Goal: Use online tool/utility: Utilize a website feature to perform a specific function

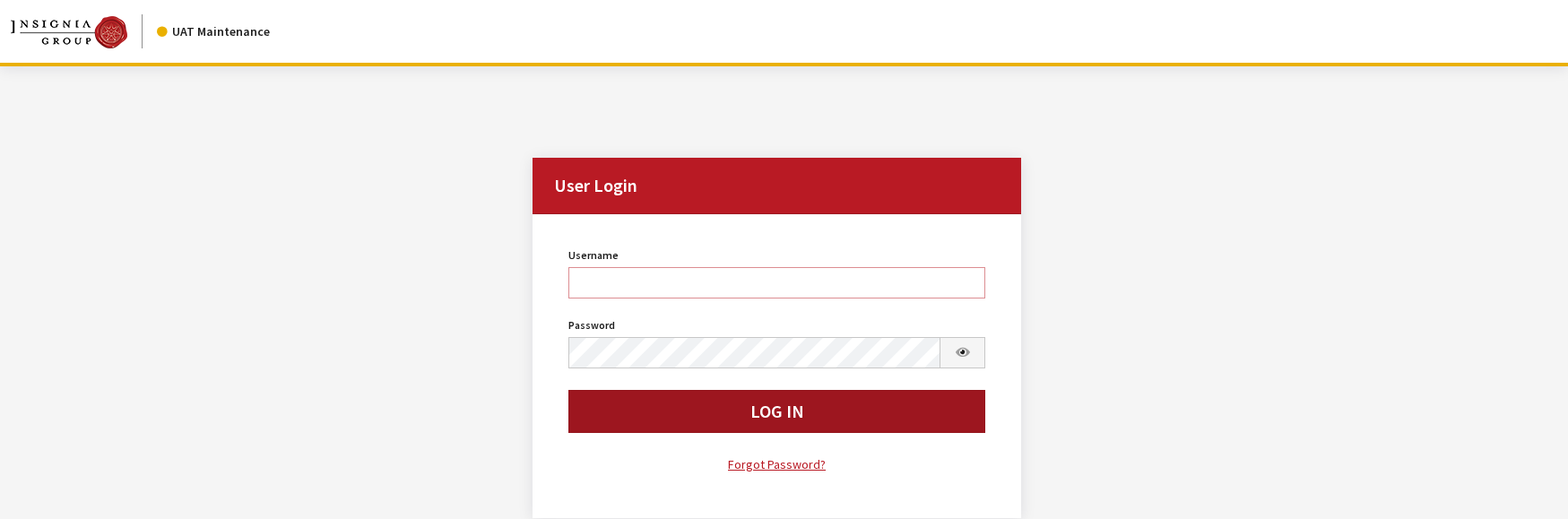
type input "rgoodwin"
click at [654, 416] on button "Log In" at bounding box center [776, 411] width 417 height 43
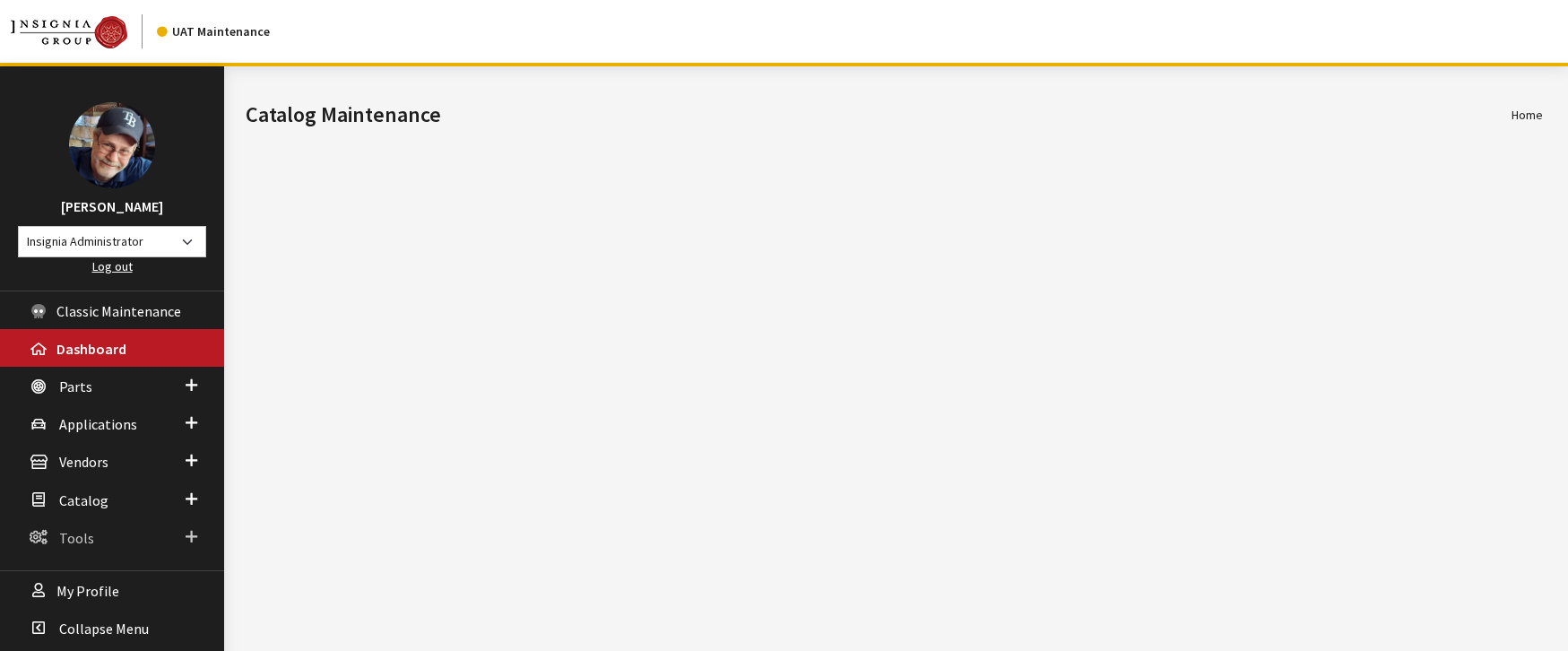
click at [81, 539] on span "Tools" at bounding box center [77, 538] width 35 height 18
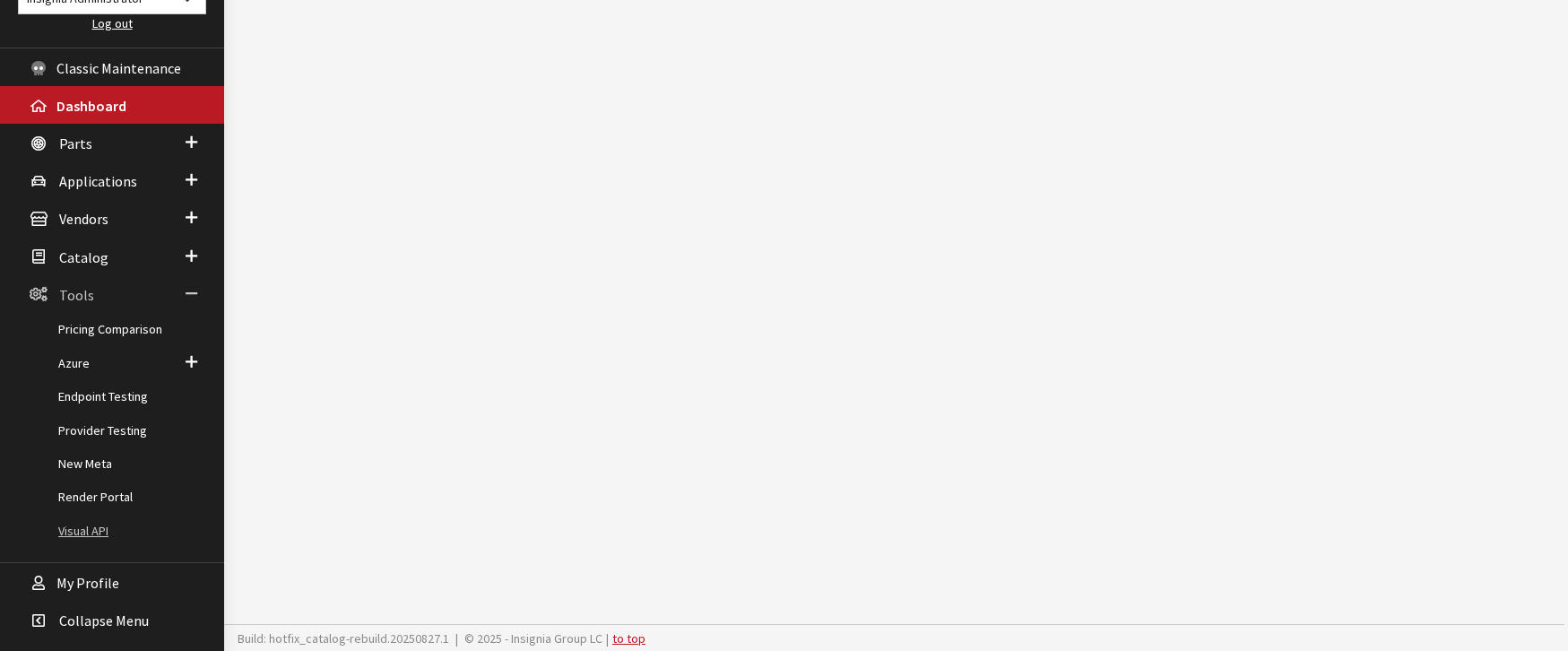
scroll to position [244, 0]
click at [92, 426] on link "Provider Testing" at bounding box center [111, 429] width 224 height 33
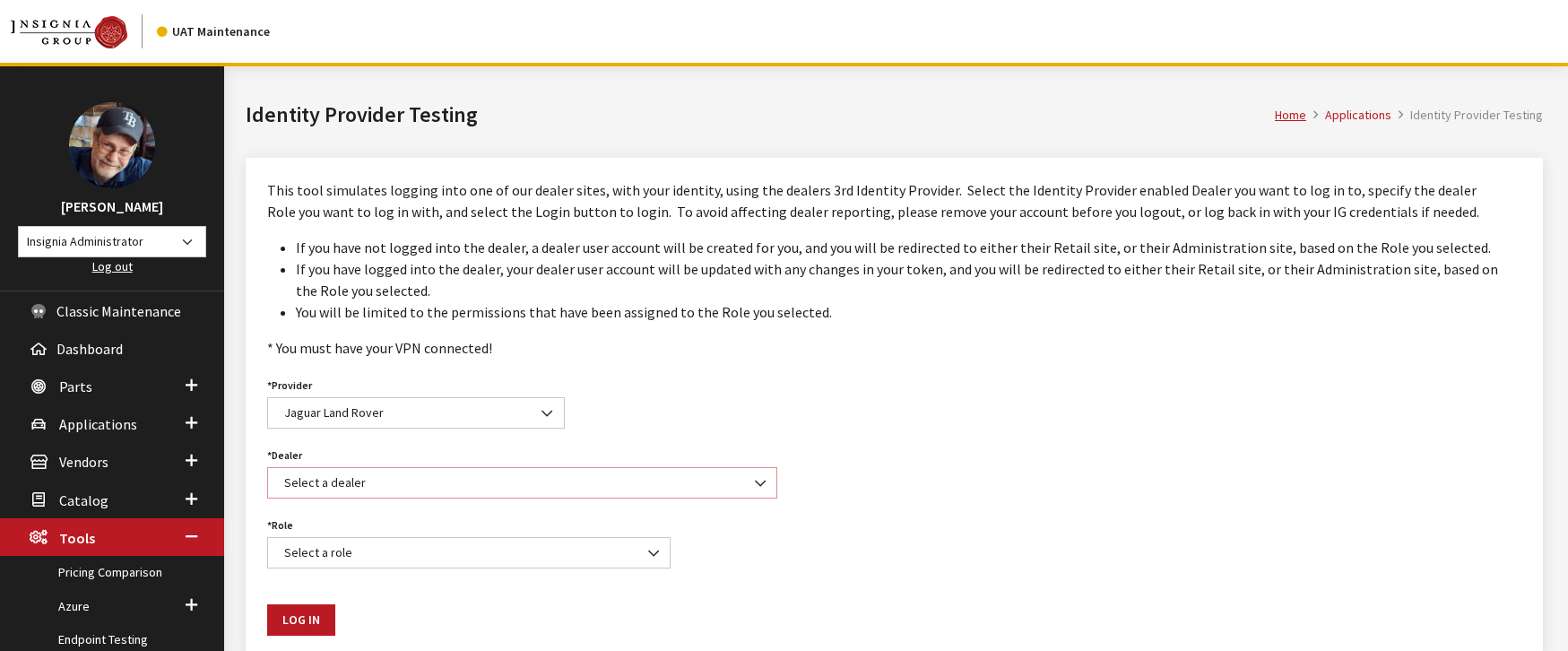
click at [531, 481] on span "Select a dealer" at bounding box center [522, 482] width 487 height 19
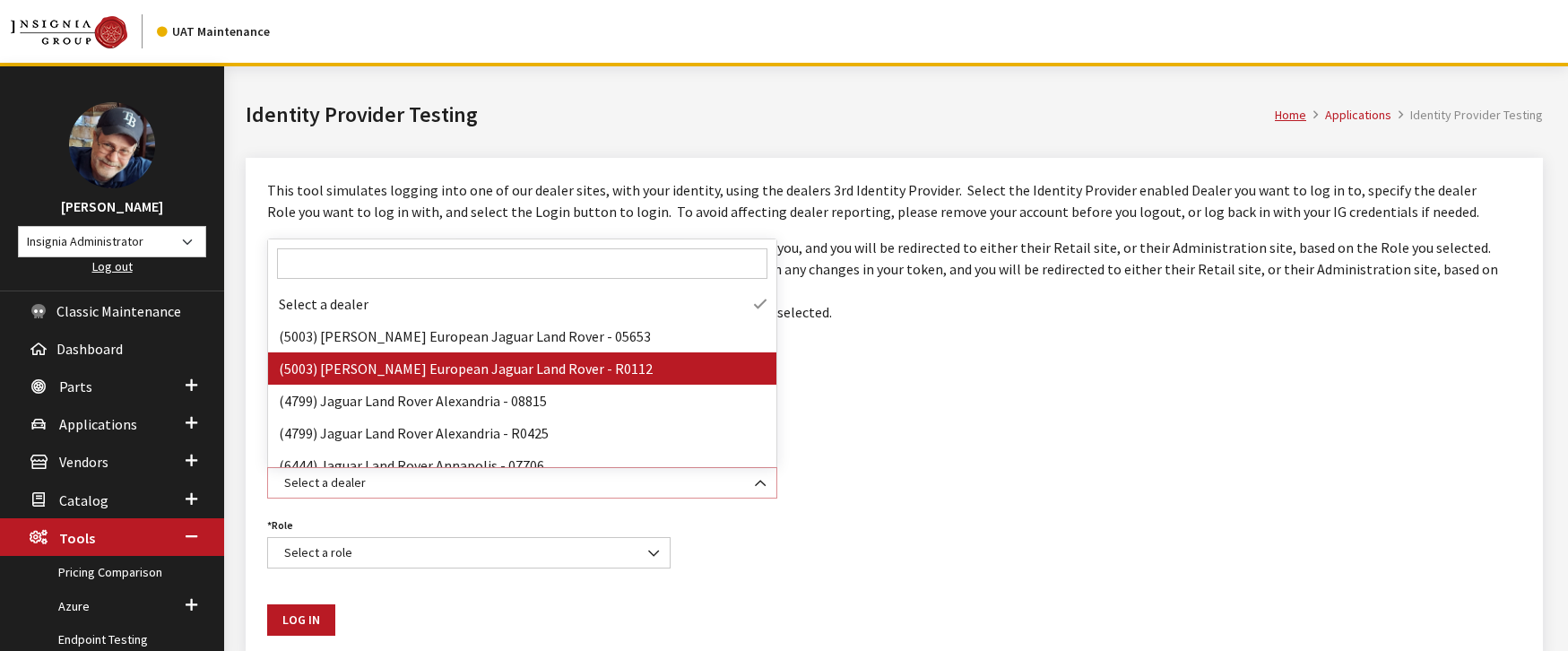
select select "R0112"
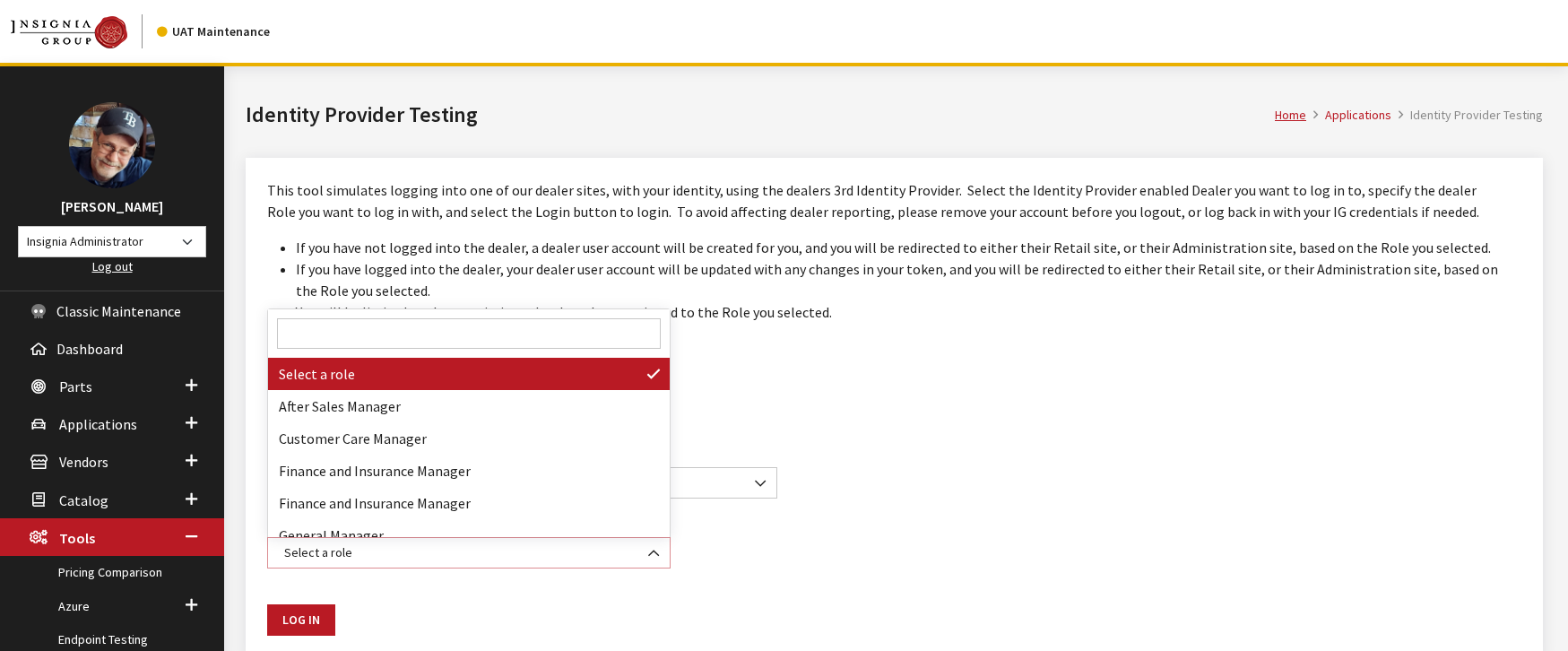
click at [462, 551] on span "Select a role" at bounding box center [468, 552] width 380 height 19
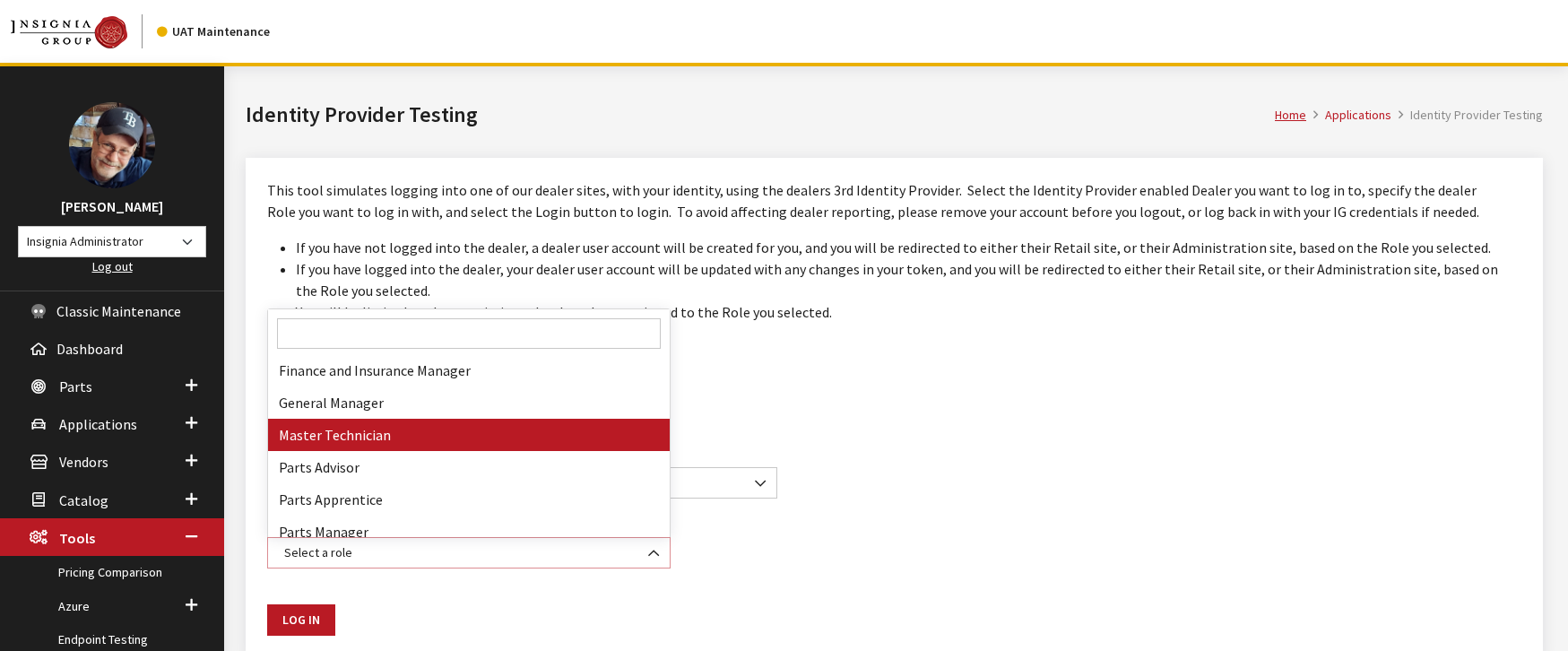
scroll to position [148, 0]
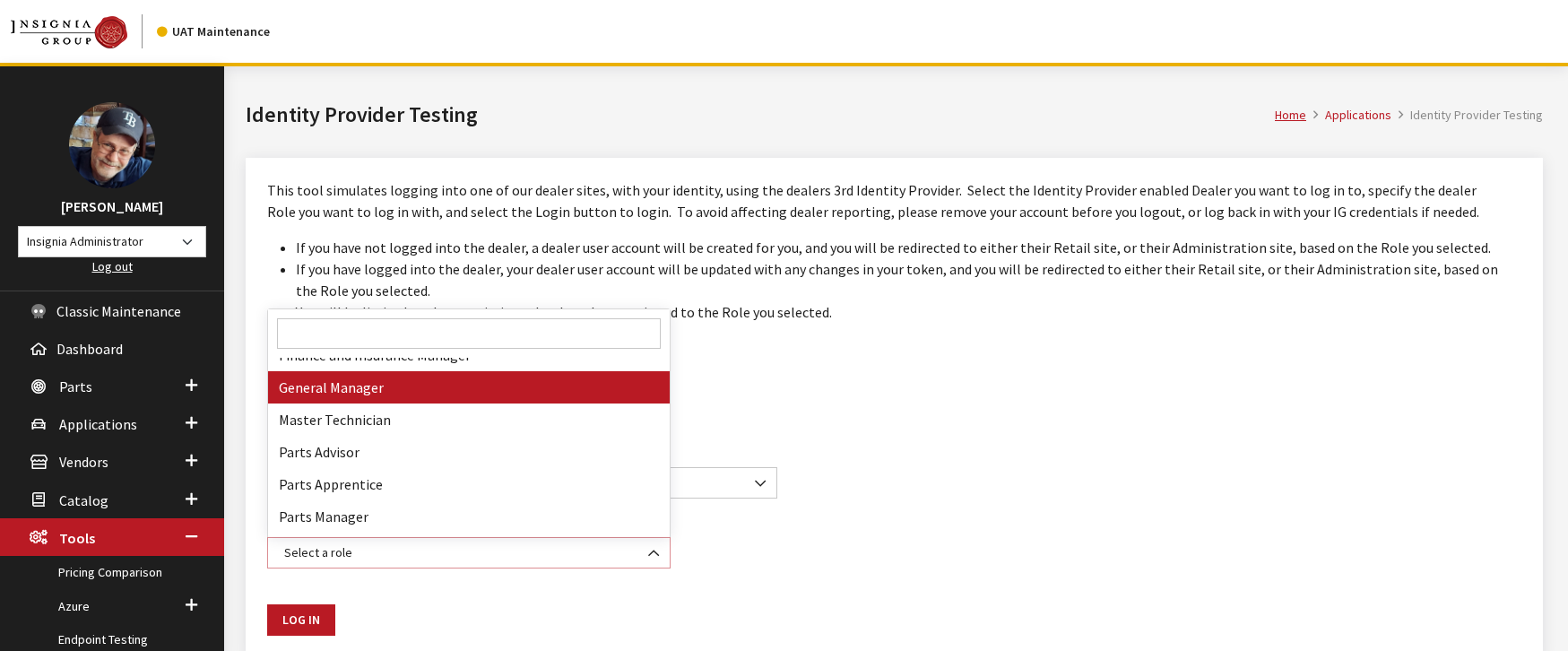
select select "DEALER"
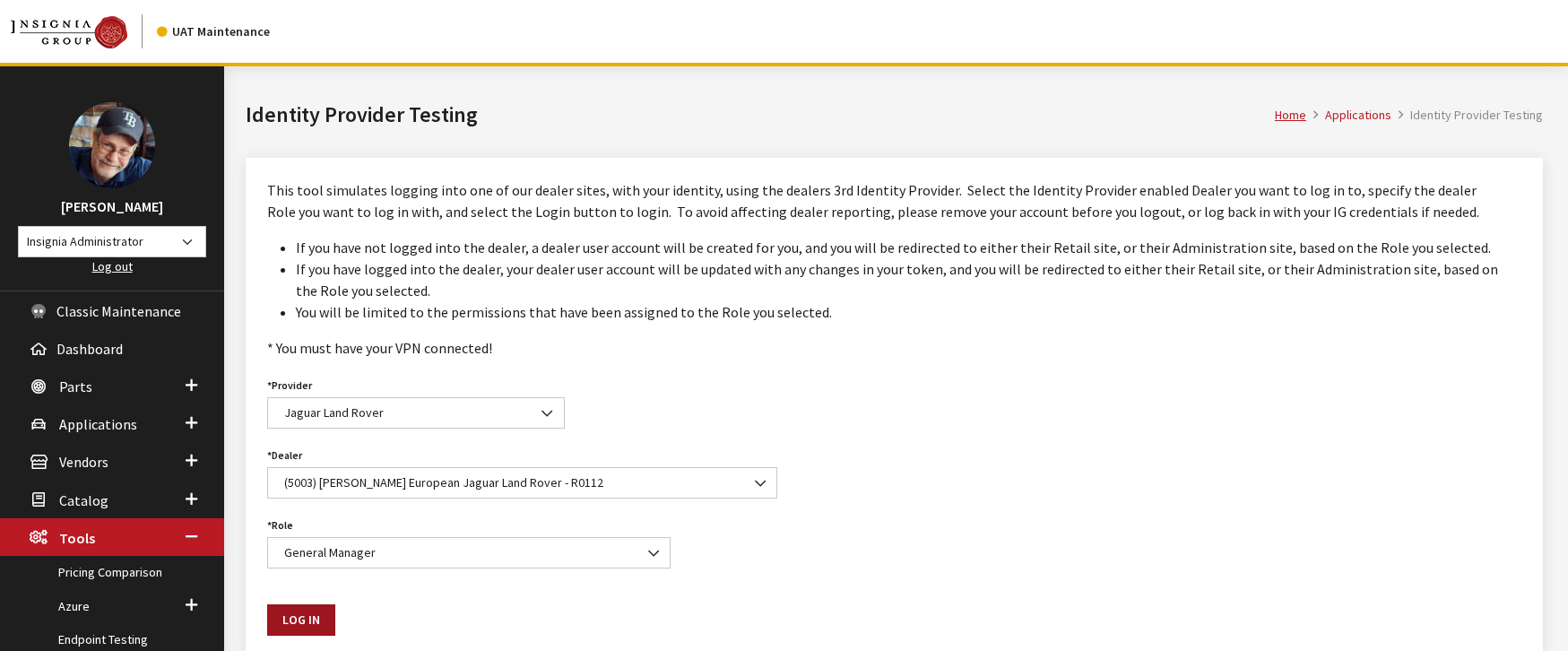
click at [305, 623] on button "Log In" at bounding box center [301, 620] width 68 height 31
